Goal: Navigation & Orientation: Find specific page/section

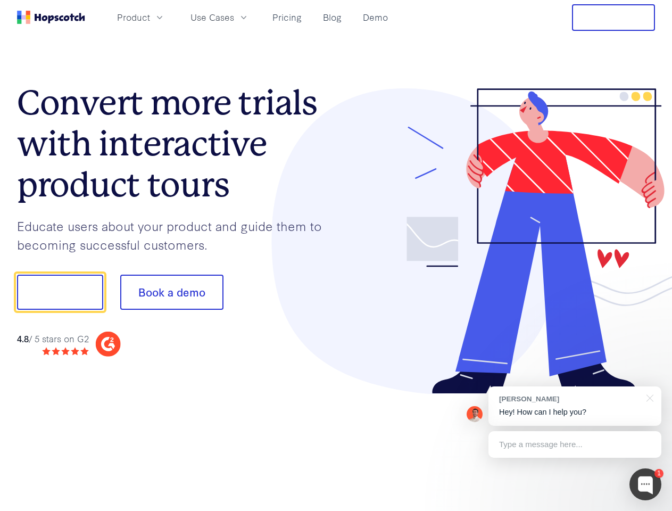
click at [336, 255] on div at bounding box center [495, 241] width 319 height 306
click at [150, 17] on span "Product" at bounding box center [133, 17] width 33 height 13
click at [234, 17] on span "Use Cases" at bounding box center [212, 17] width 44 height 13
click at [613, 18] on button "Free Trial" at bounding box center [613, 17] width 83 height 27
click at [60, 292] on button "Show me!" at bounding box center [60, 291] width 86 height 35
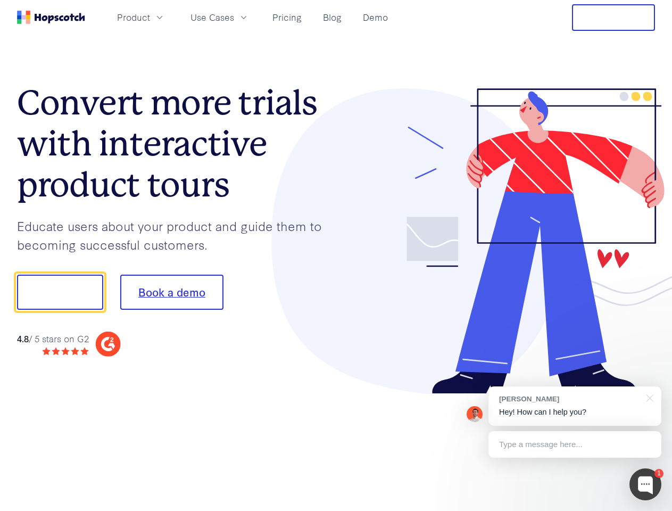
click at [171, 292] on button "Book a demo" at bounding box center [171, 291] width 103 height 35
click at [645, 484] on div at bounding box center [645, 484] width 32 height 32
click at [574, 406] on div "[PERSON_NAME] Hey! How can I help you?" at bounding box center [574, 405] width 173 height 39
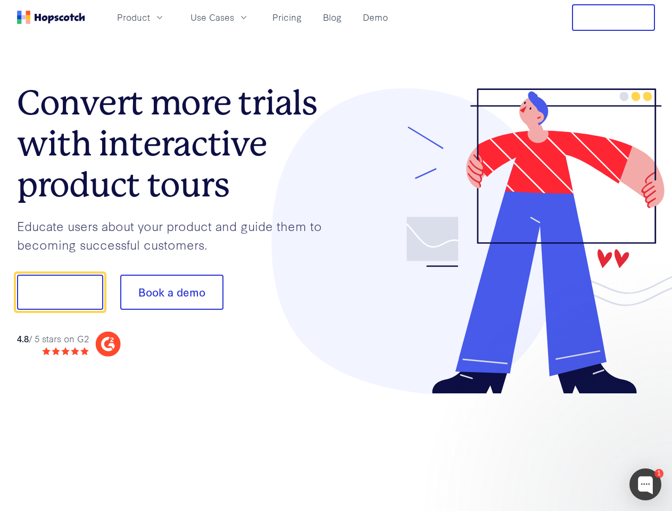
click at [648, 397] on div at bounding box center [561, 290] width 199 height 355
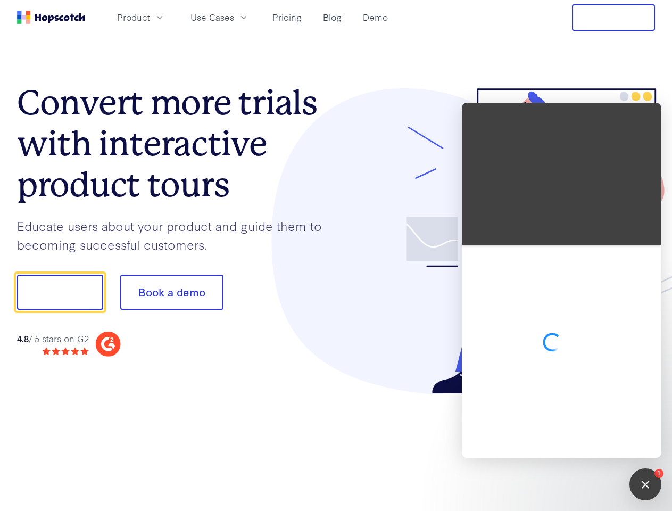
click at [574, 444] on div at bounding box center [561, 351] width 199 height 212
